Goal: Information Seeking & Learning: Learn about a topic

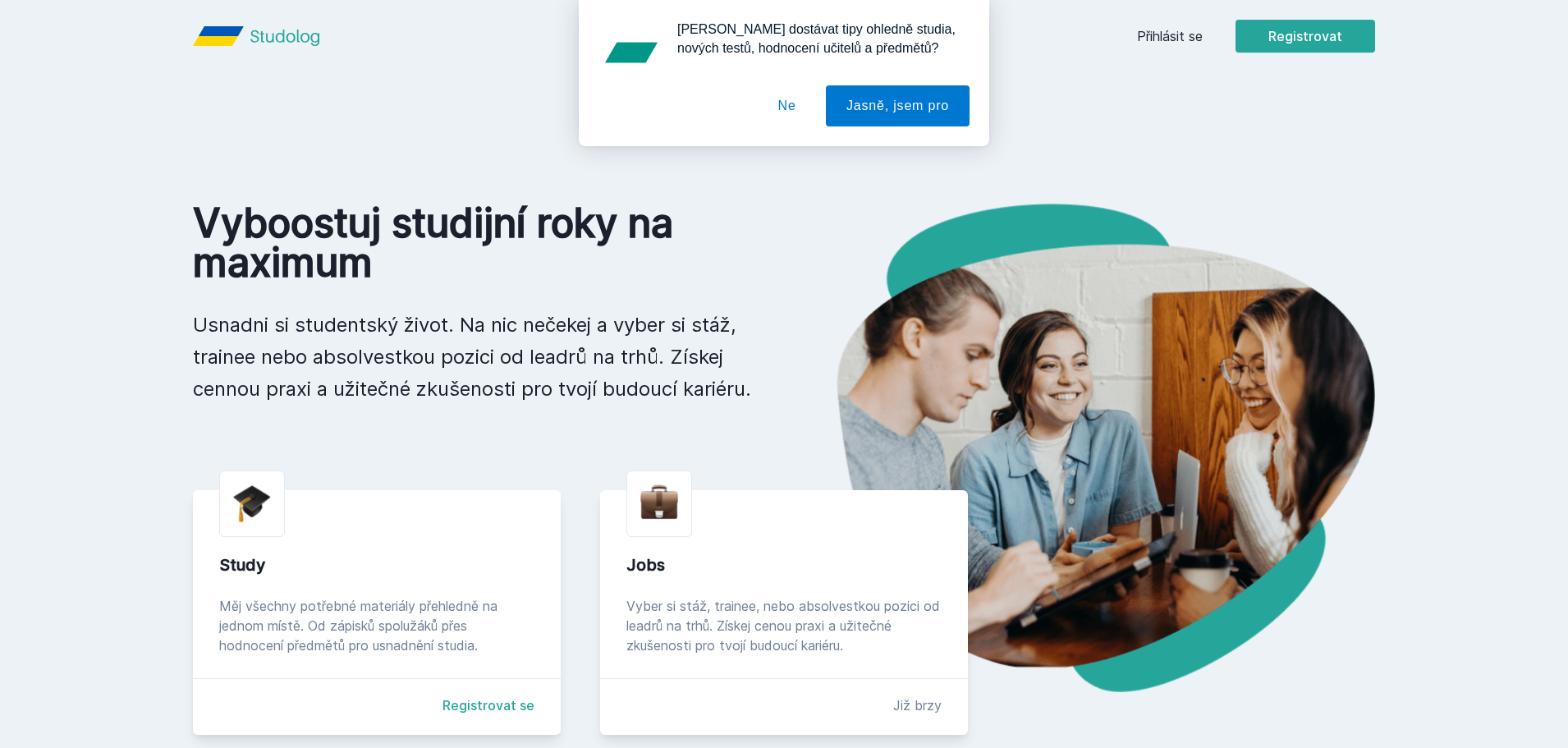
click at [1151, 27] on div "[PERSON_NAME] dostávat tipy ohledně studia, nových testů, hodnocení učitelů a p…" at bounding box center [784, 72] width 1568 height 146
click at [802, 108] on button "Ne" at bounding box center [787, 105] width 59 height 41
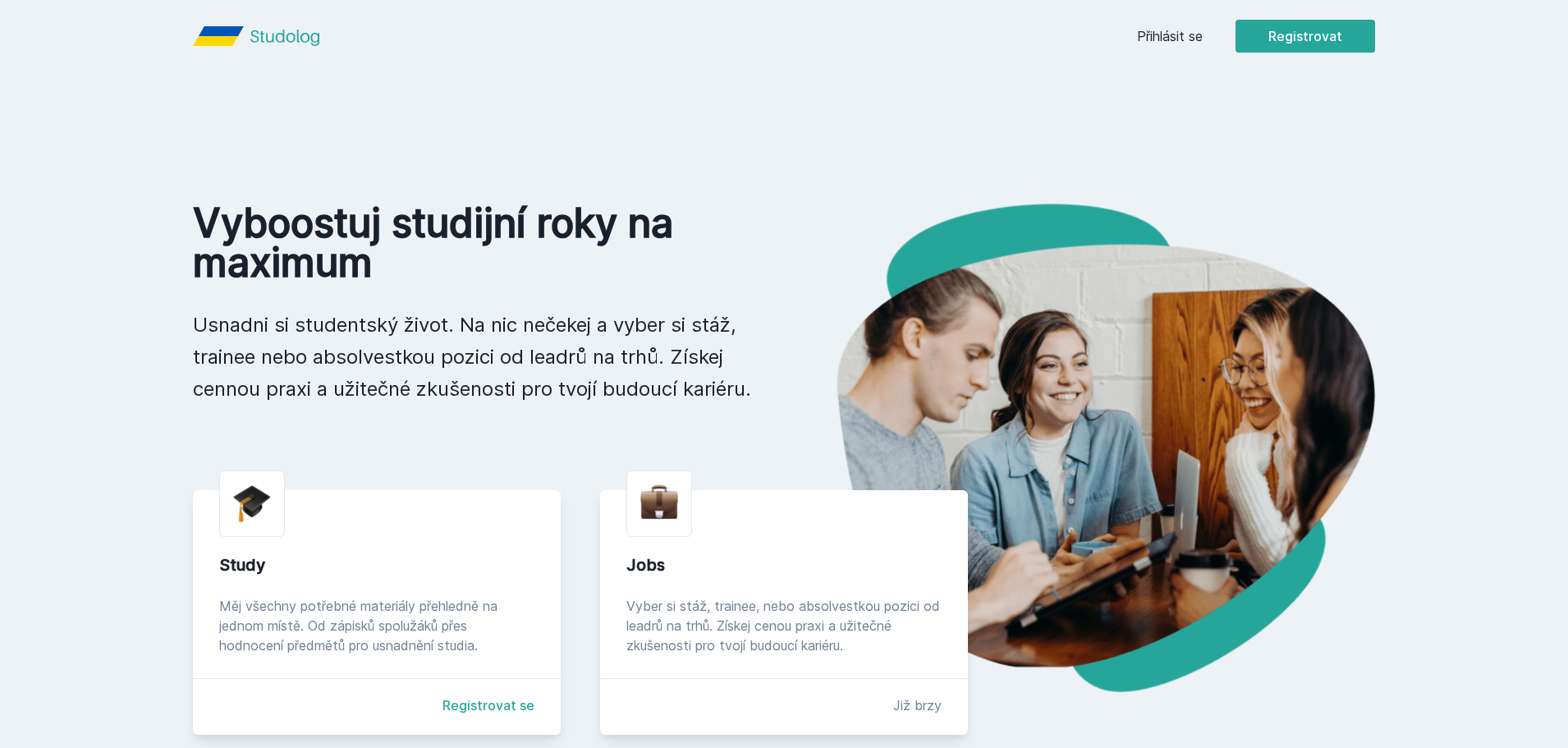
click at [1160, 47] on div "Přihlásit se Registrovat" at bounding box center [1256, 36] width 238 height 33
click at [1162, 37] on link "Přihlásit se" at bounding box center [1170, 37] width 65 height 20
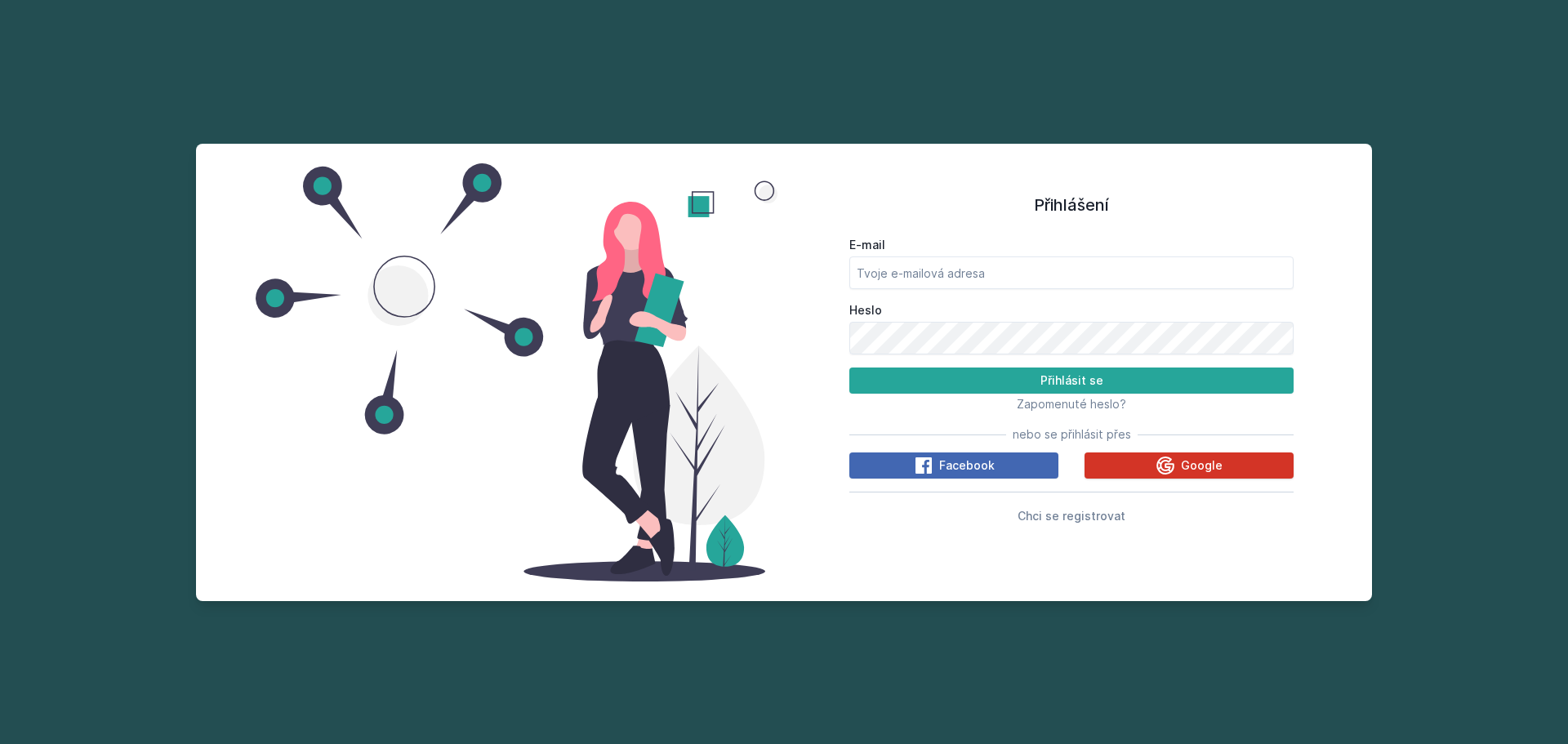
click at [1175, 461] on icon at bounding box center [1166, 465] width 20 height 20
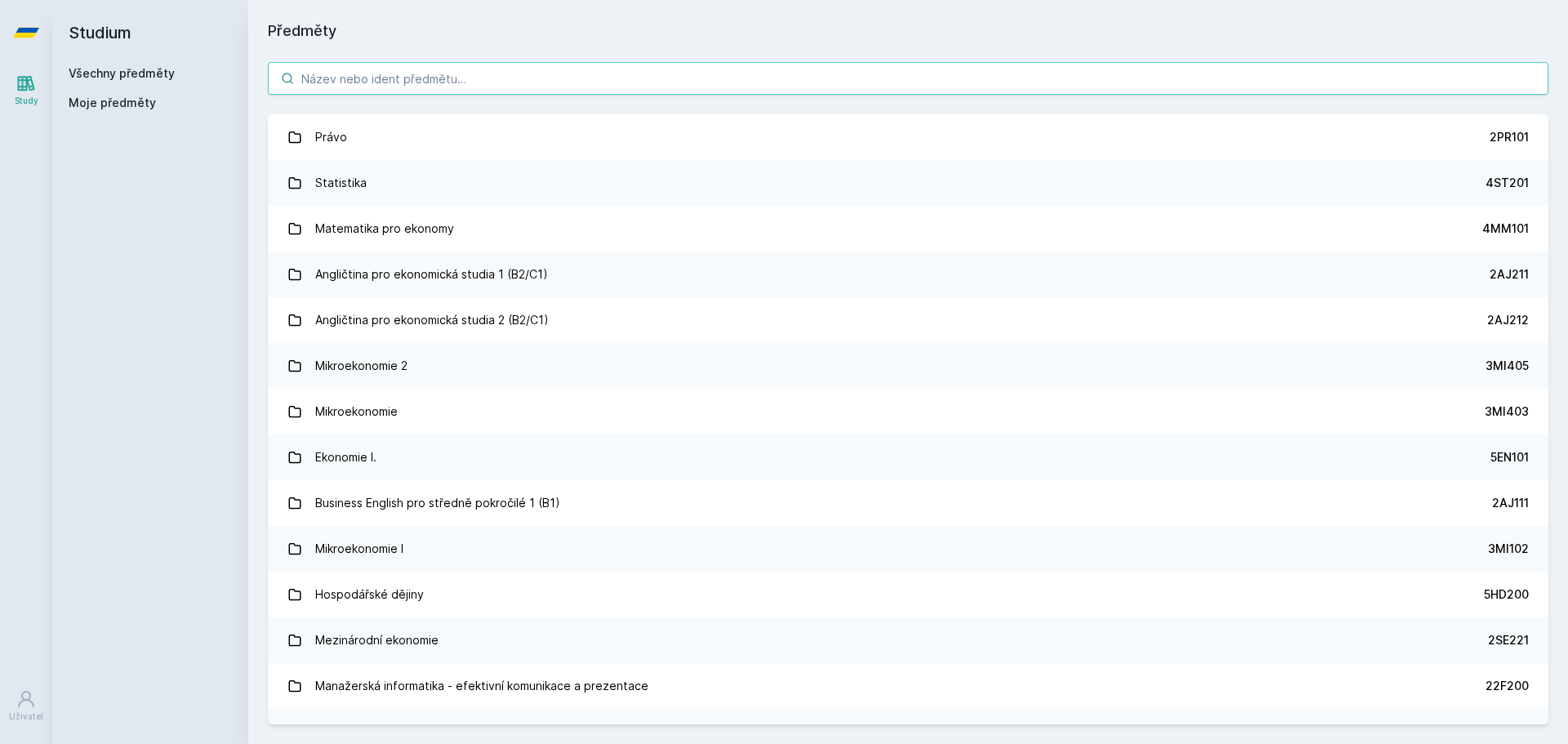
click at [380, 77] on input "search" at bounding box center [908, 78] width 1280 height 33
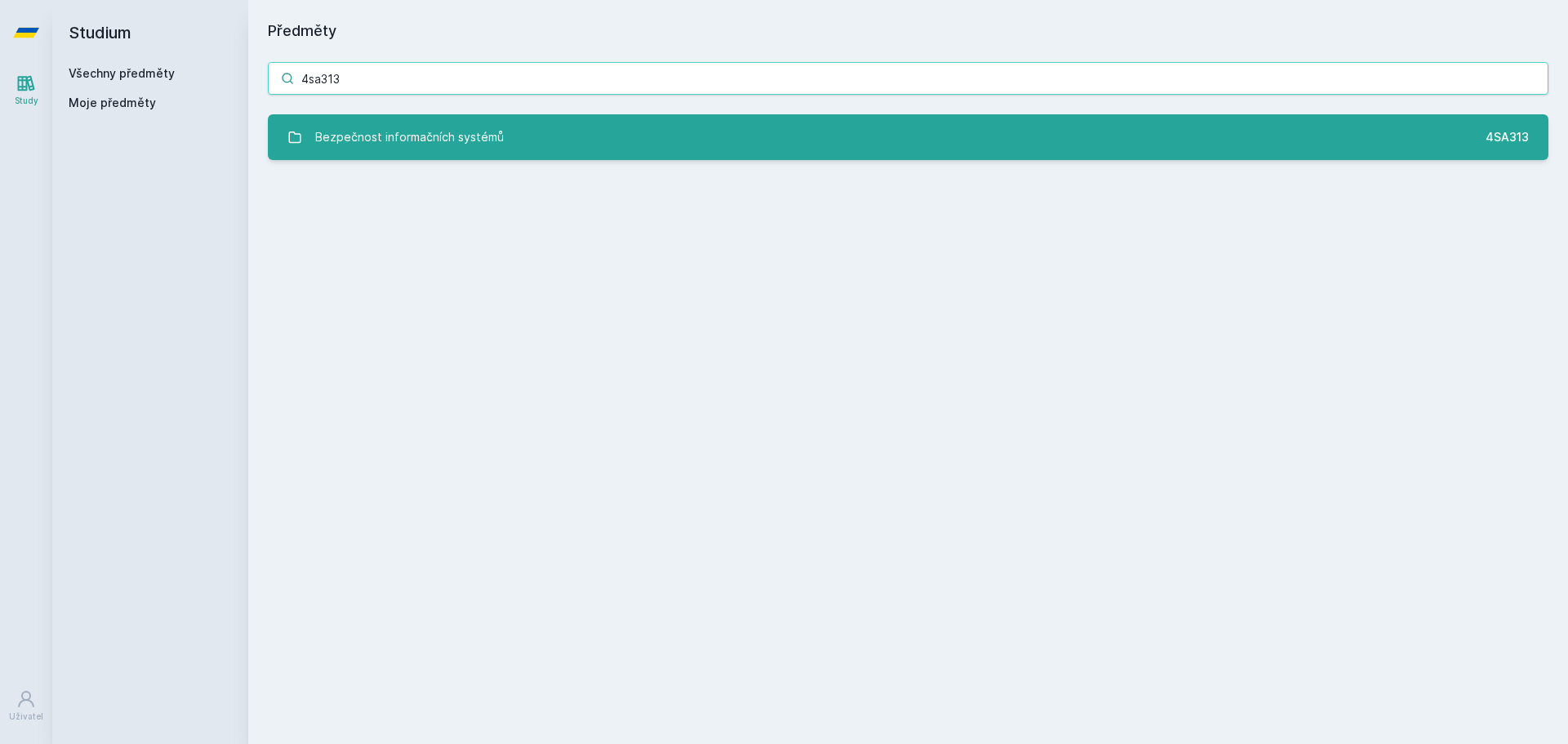
type input "4sa313"
click at [422, 125] on div "Bezpečnost informačních systémů" at bounding box center [409, 137] width 188 height 33
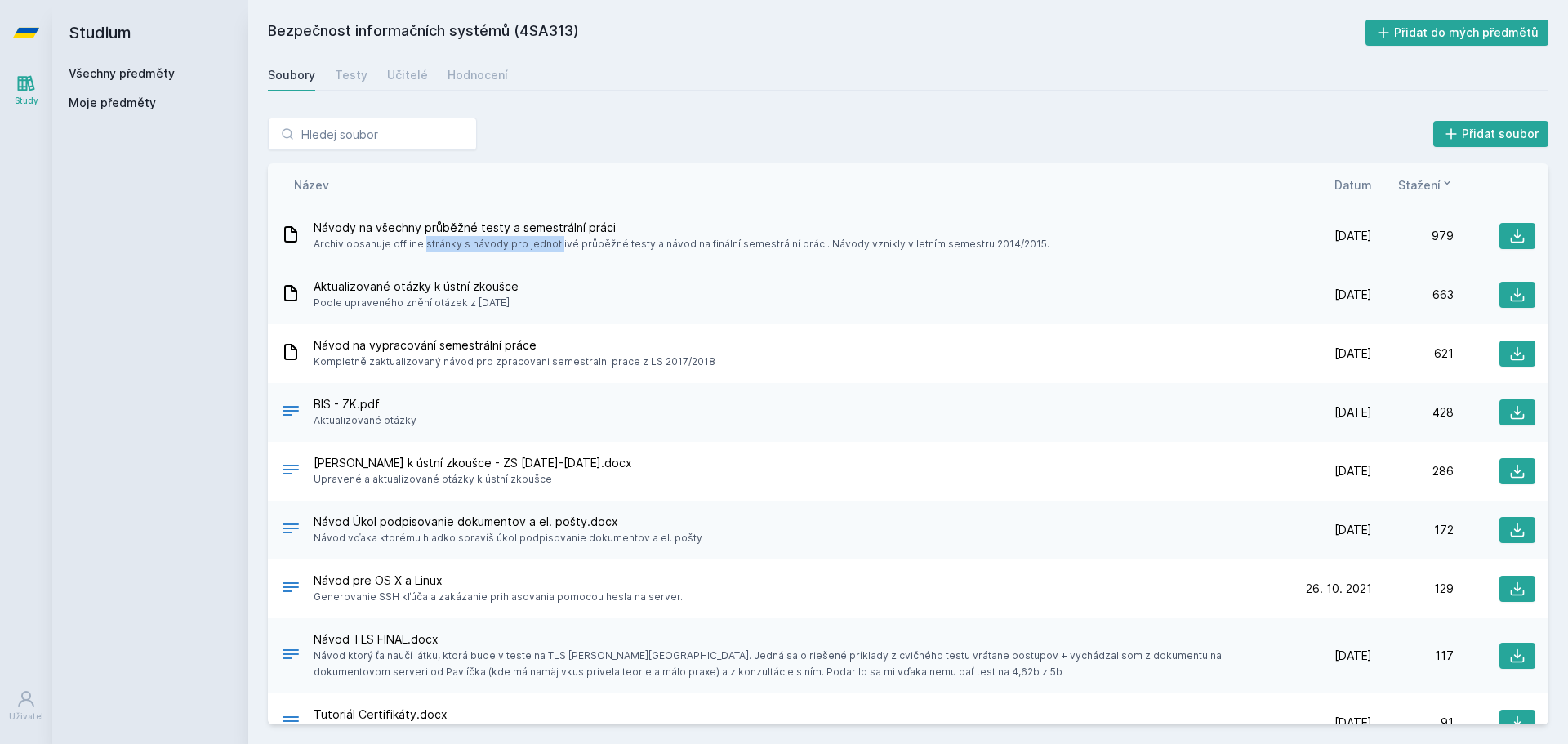
drag, startPoint x: 352, startPoint y: 247, endPoint x: 479, endPoint y: 242, distance: 127.1
click at [479, 242] on span "Archiv obsahuje offline stránky s návody pro jednotlivé průběžné testy a návod …" at bounding box center [681, 243] width 736 height 17
drag, startPoint x: 402, startPoint y: 247, endPoint x: 753, endPoint y: 237, distance: 351.1
click at [753, 237] on span "Archiv obsahuje offline stránky s návody pro jednotlivé průběžné testy a návod …" at bounding box center [681, 243] width 736 height 17
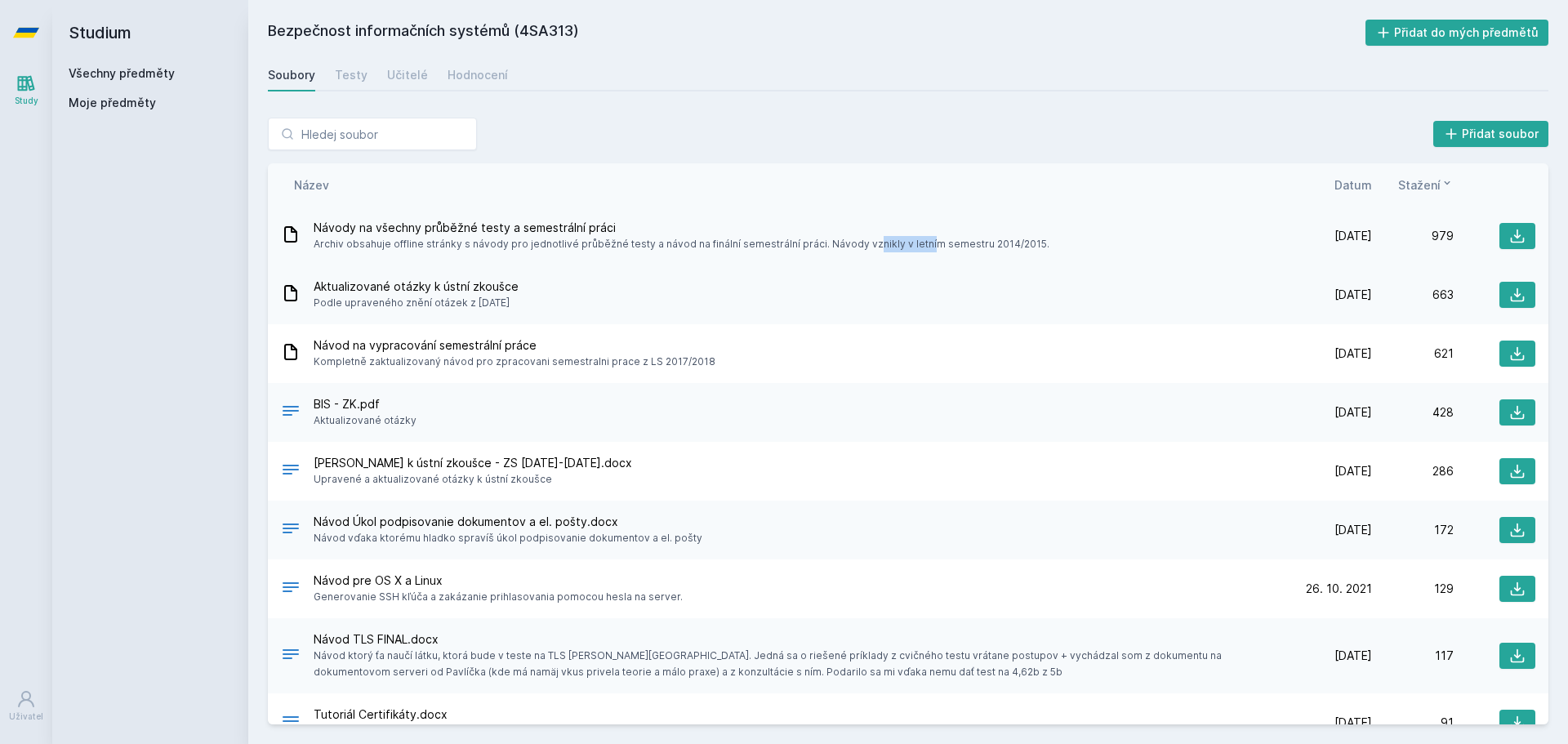
drag, startPoint x: 781, startPoint y: 240, endPoint x: 847, endPoint y: 240, distance: 66.0
click at [847, 240] on span "Archiv obsahuje offline stránky s návody pro jednotlivé průběžné testy a návod …" at bounding box center [681, 243] width 736 height 17
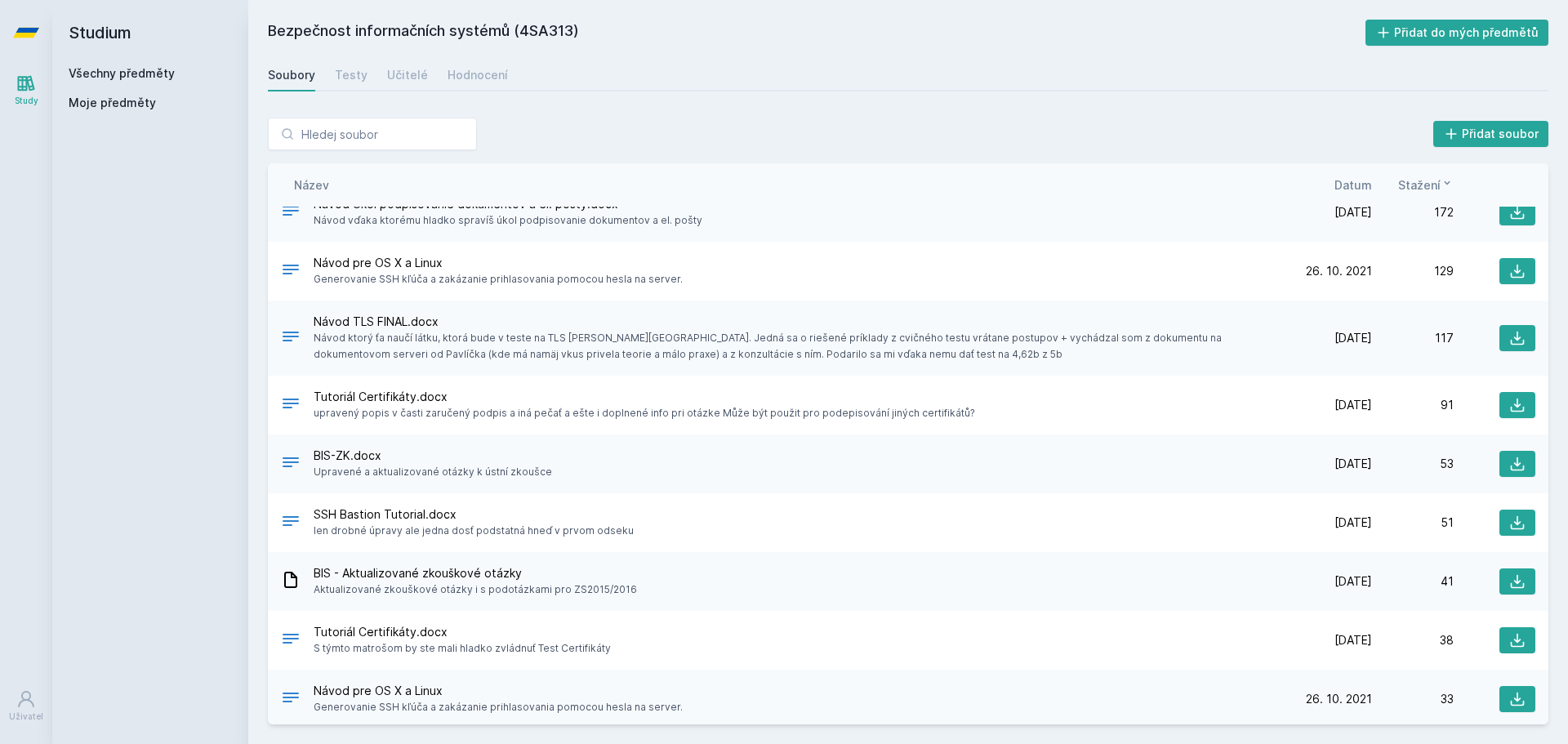
scroll to position [507, 0]
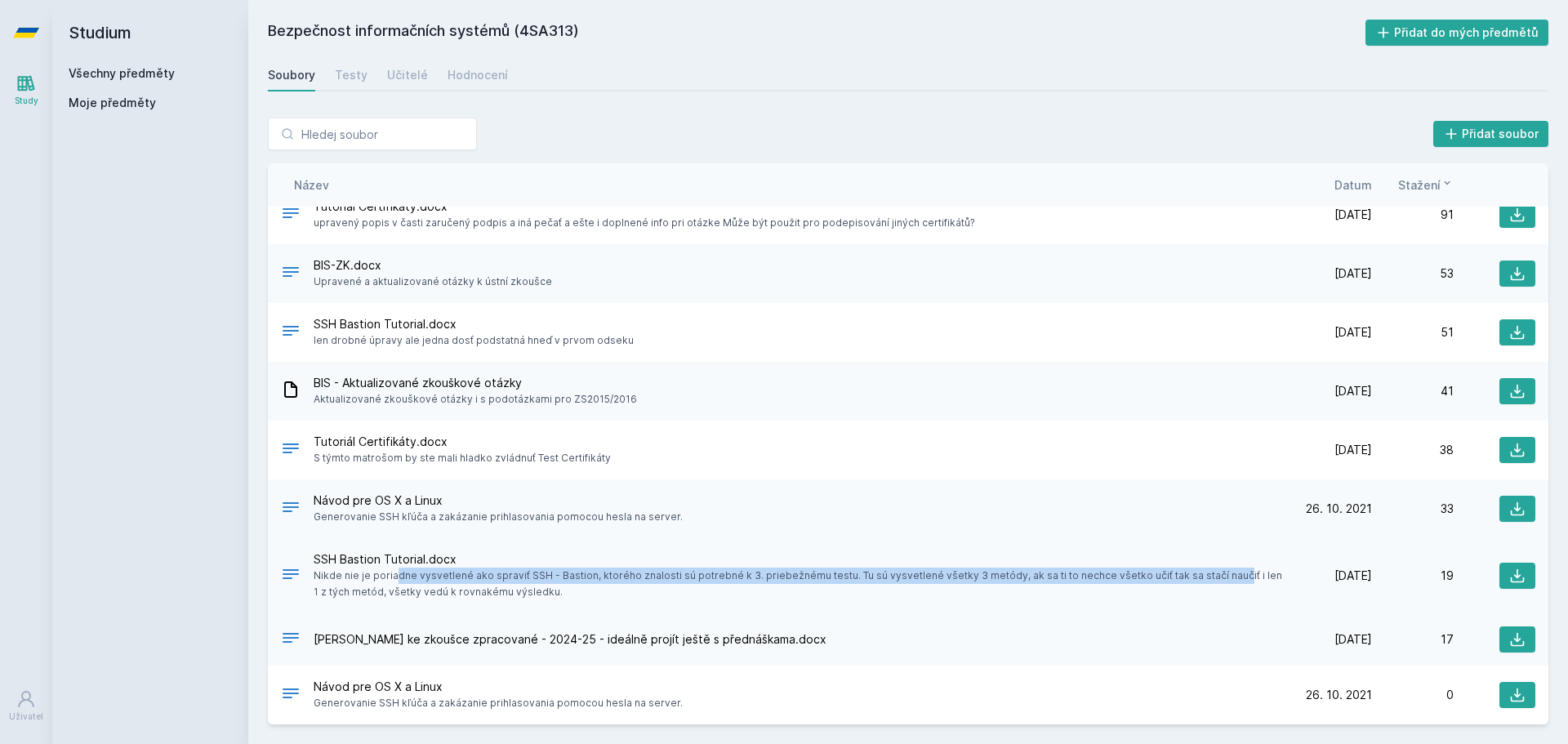
drag, startPoint x: 328, startPoint y: 575, endPoint x: 1145, endPoint y: 572, distance: 817.0
click at [1145, 572] on span "Nikde nie je poriadne vysvetlené ako spraviť SSH - Bastion, ktorého znalosti sú…" at bounding box center [798, 583] width 970 height 33
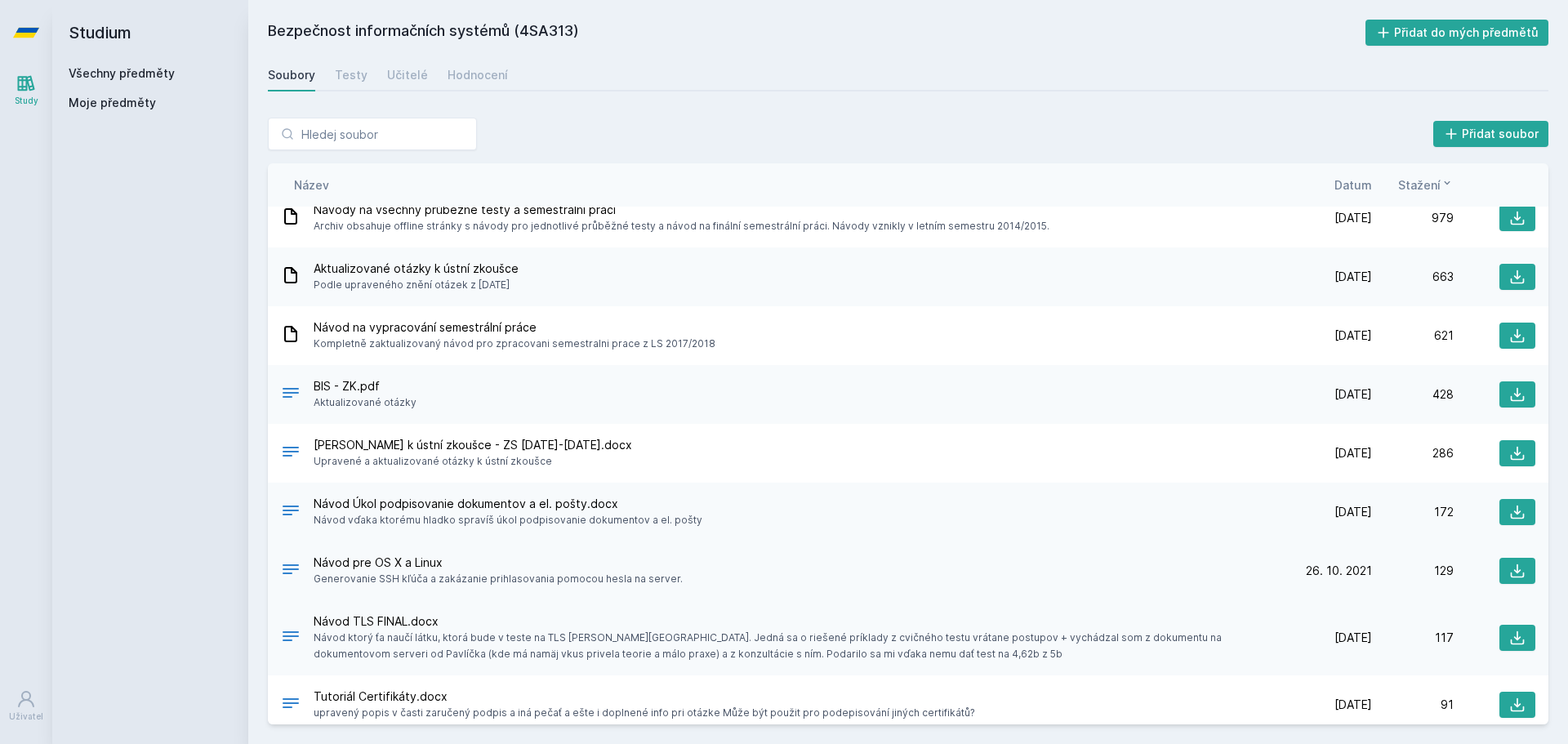
scroll to position [0, 0]
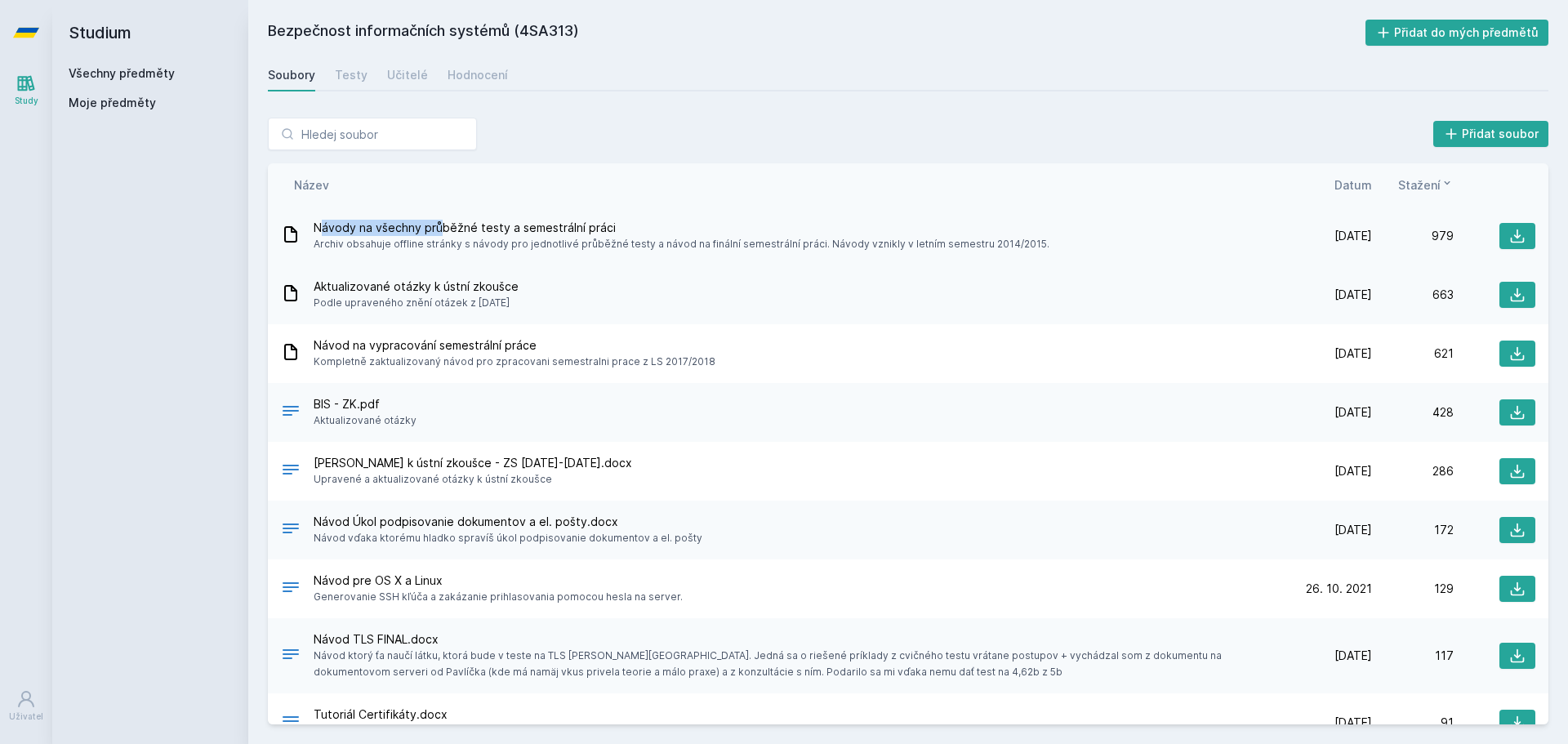
drag, startPoint x: 321, startPoint y: 230, endPoint x: 440, endPoint y: 226, distance: 119.1
click at [440, 226] on span "Návody na všechny průběžné testy a semestrální práci" at bounding box center [681, 228] width 736 height 17
click at [455, 226] on span "Návody na všechny průběžné testy a semestrální práci" at bounding box center [681, 228] width 736 height 17
drag, startPoint x: 497, startPoint y: 226, endPoint x: 573, endPoint y: 226, distance: 76.0
click at [573, 226] on span "Návody na všechny průběžné testy a semestrální práci" at bounding box center [681, 228] width 736 height 17
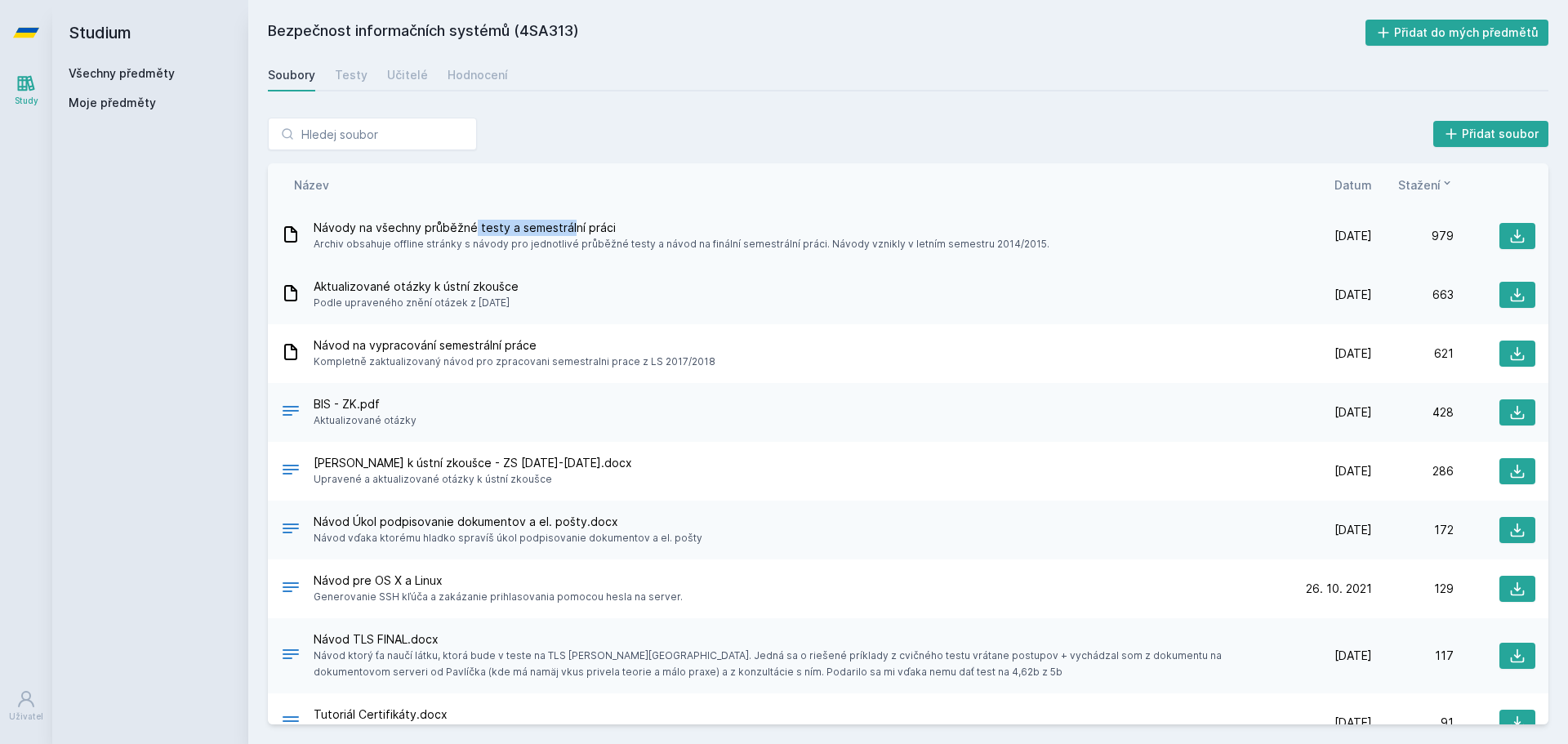
click at [573, 226] on span "Návody na všechny průběžné testy a semestrální práci" at bounding box center [681, 228] width 736 height 17
click at [1520, 236] on button at bounding box center [1517, 236] width 35 height 27
